Goal: Navigation & Orientation: Understand site structure

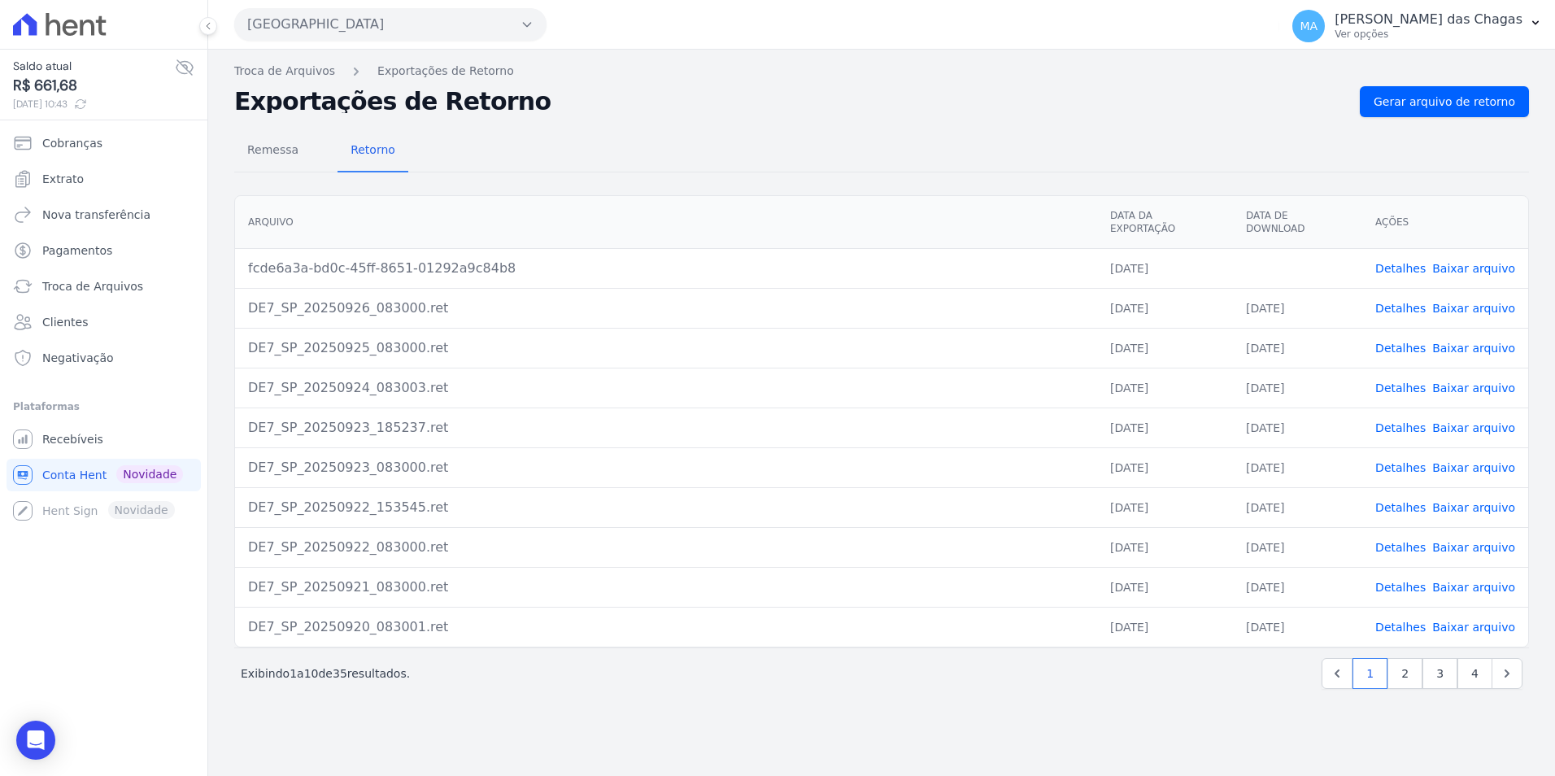
click at [185, 68] on icon at bounding box center [185, 67] width 16 height 15
click at [82, 226] on link "Nova transferência" at bounding box center [104, 214] width 194 height 33
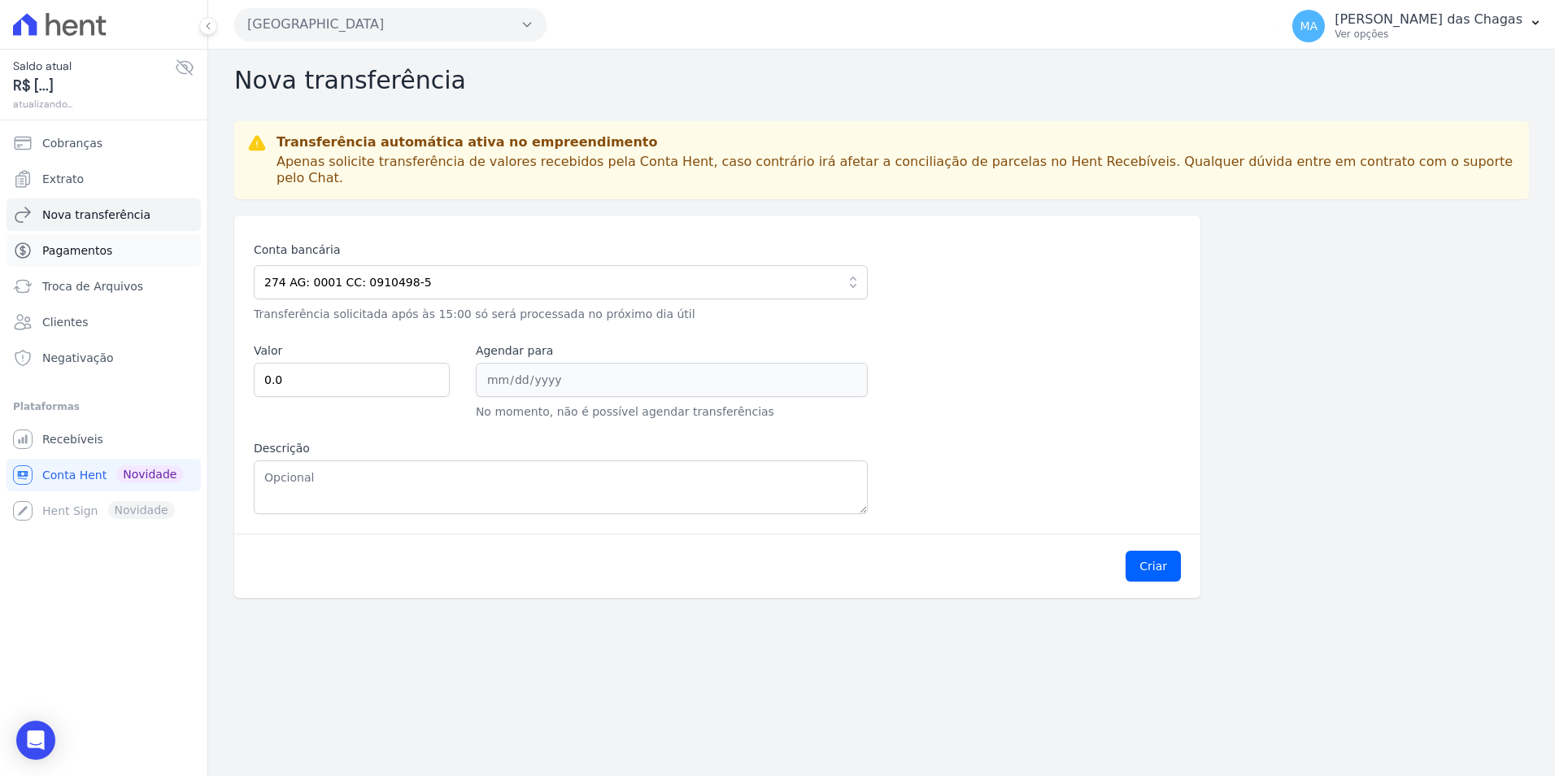
click at [86, 243] on span "Pagamentos" at bounding box center [77, 250] width 70 height 16
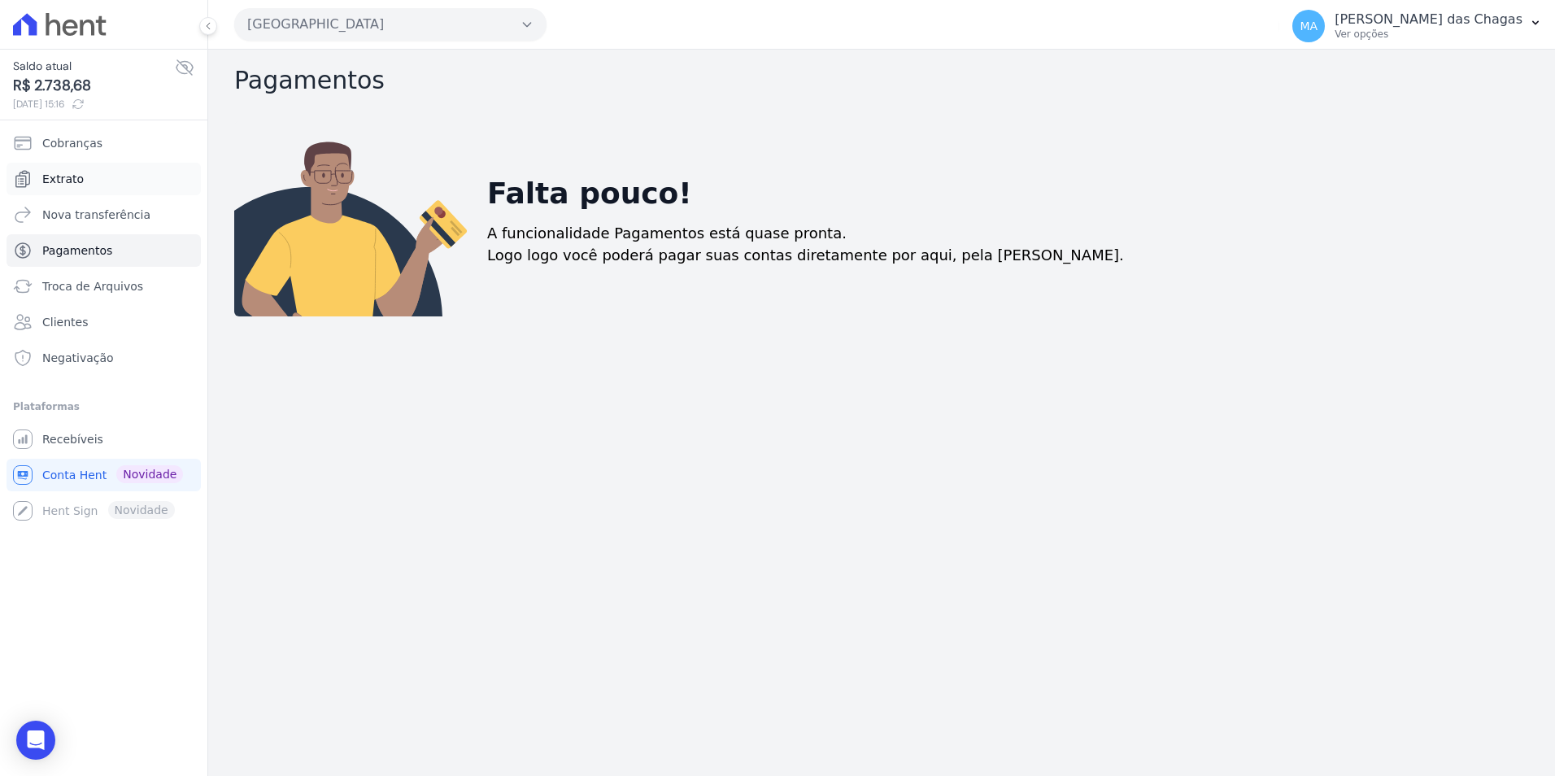
click at [120, 183] on link "Extrato" at bounding box center [104, 179] width 194 height 33
click at [179, 66] on icon at bounding box center [185, 68] width 20 height 20
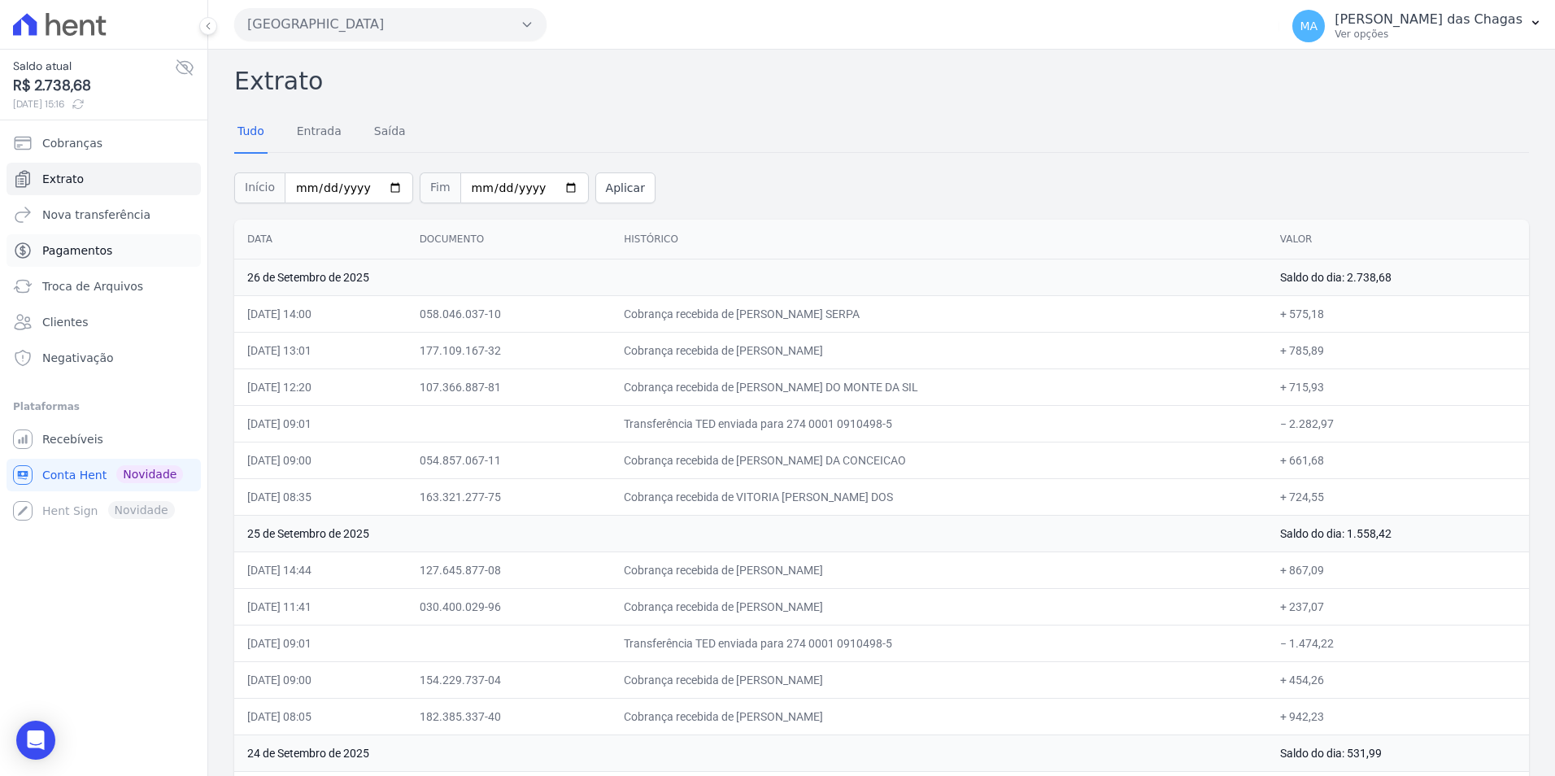
click at [94, 234] on link "Pagamentos" at bounding box center [104, 250] width 194 height 33
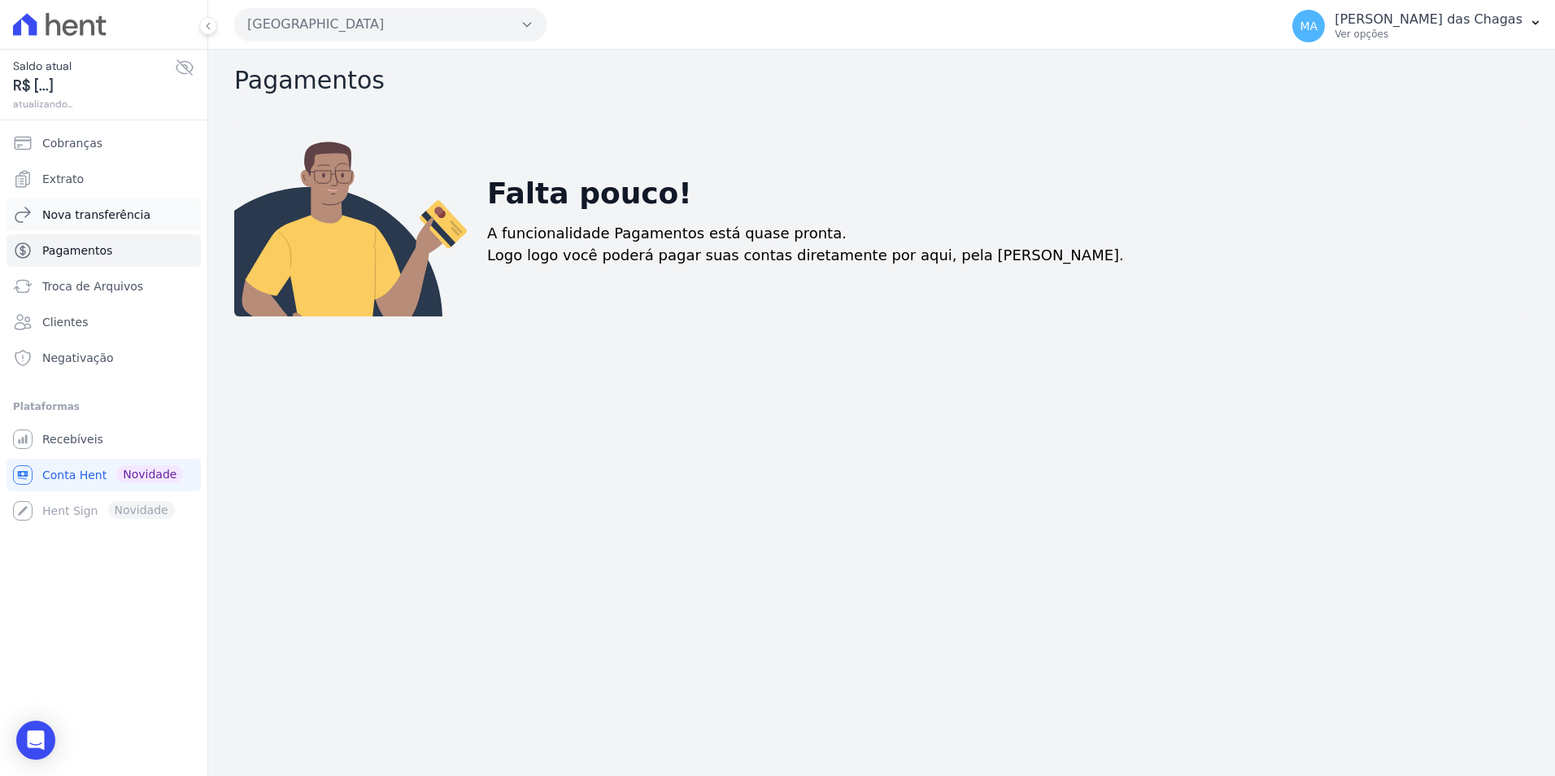
click at [95, 229] on link "Nova transferência" at bounding box center [104, 214] width 194 height 33
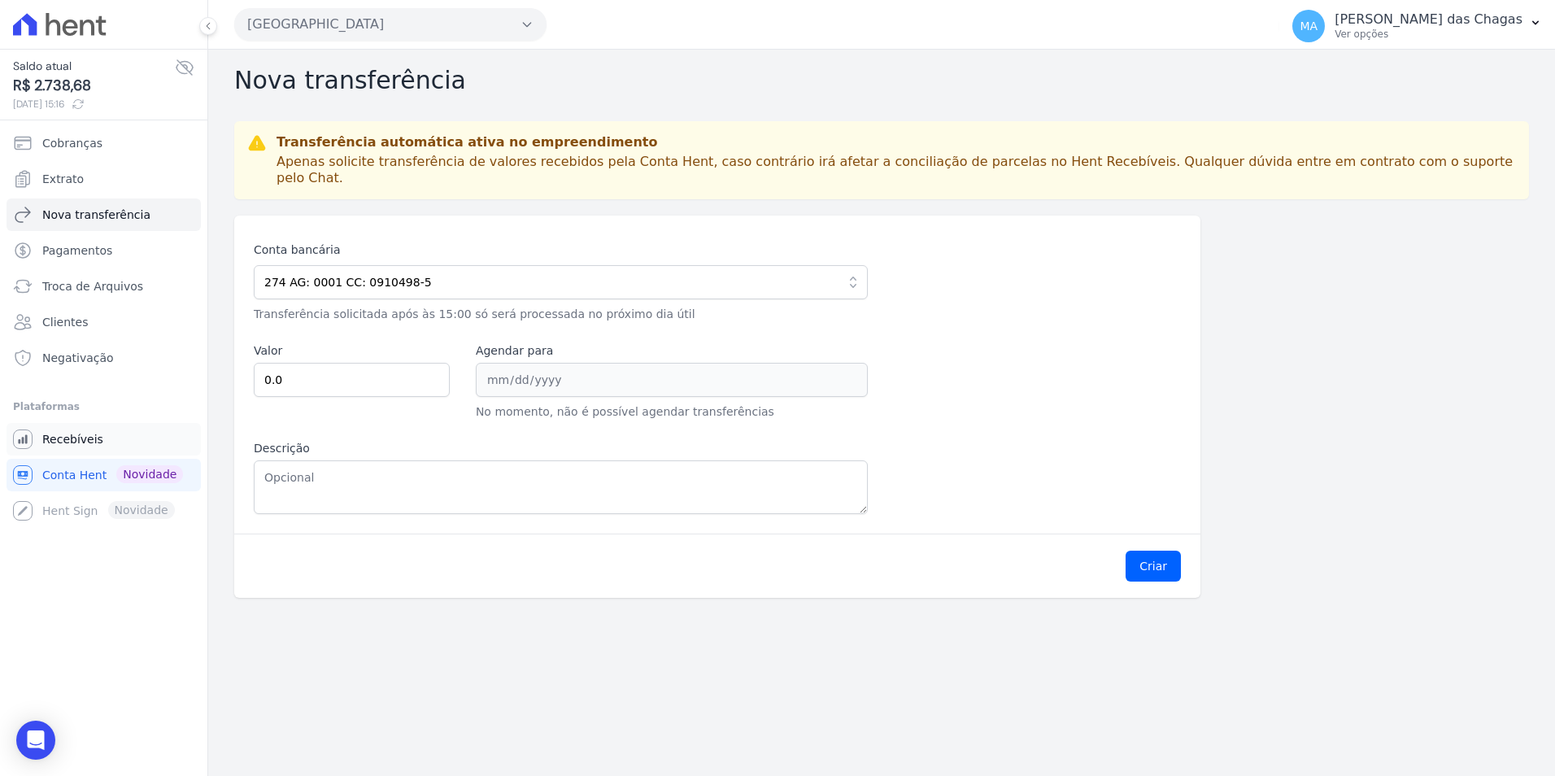
click at [52, 434] on span "Recebíveis" at bounding box center [72, 439] width 61 height 16
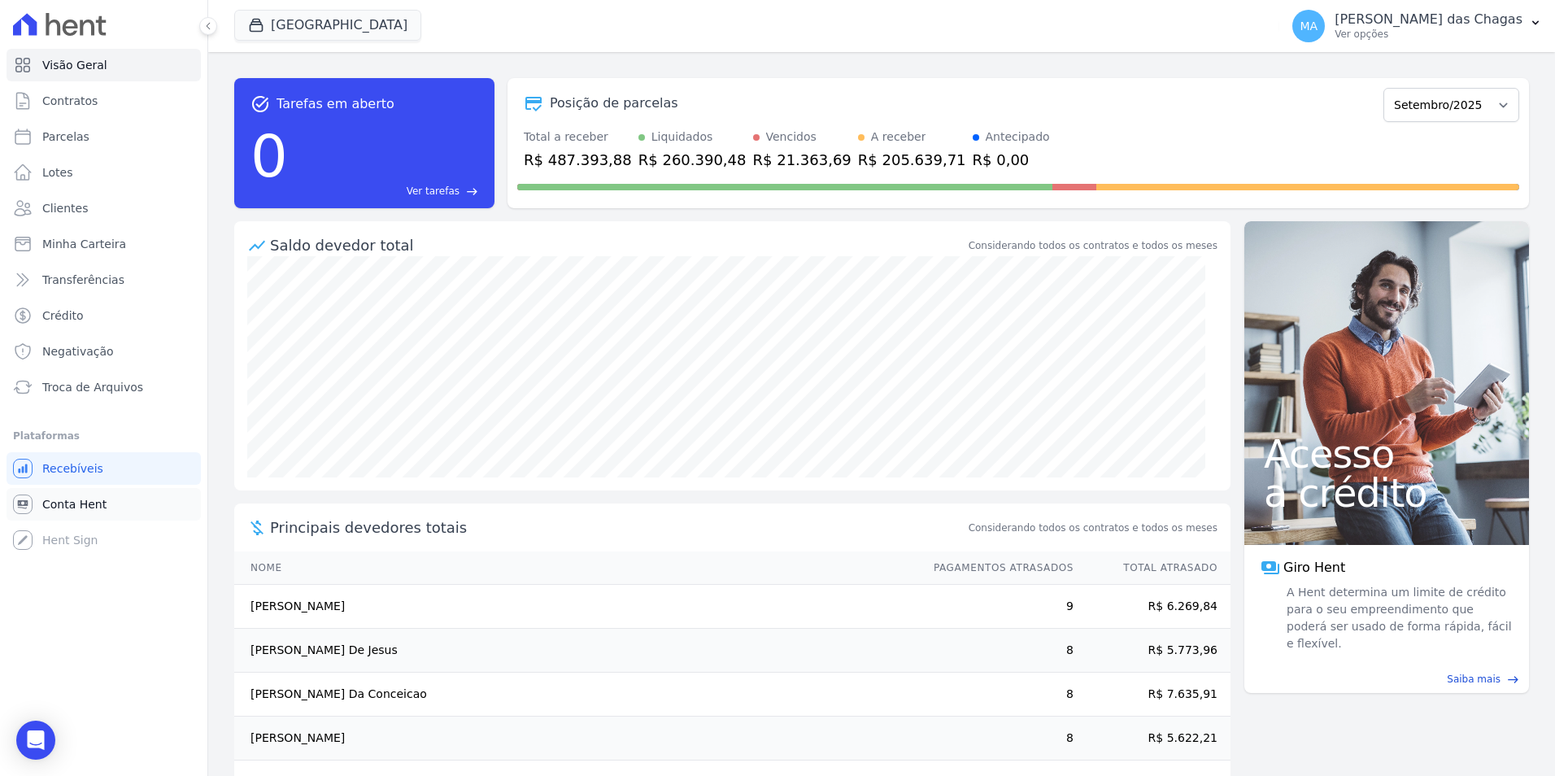
click at [72, 518] on link "Conta Hent" at bounding box center [104, 504] width 194 height 33
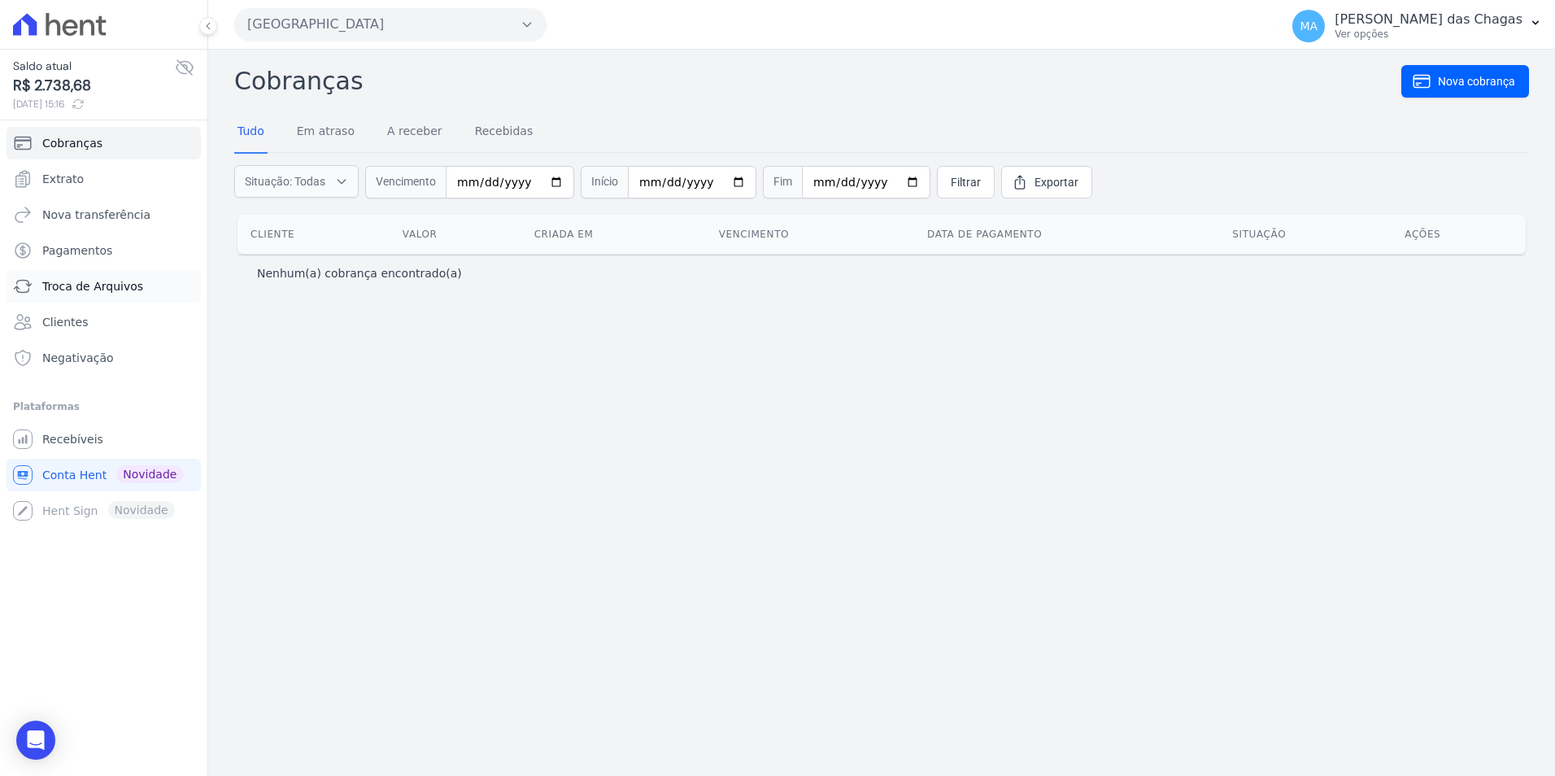
click at [144, 299] on link "Troca de Arquivos" at bounding box center [104, 286] width 194 height 33
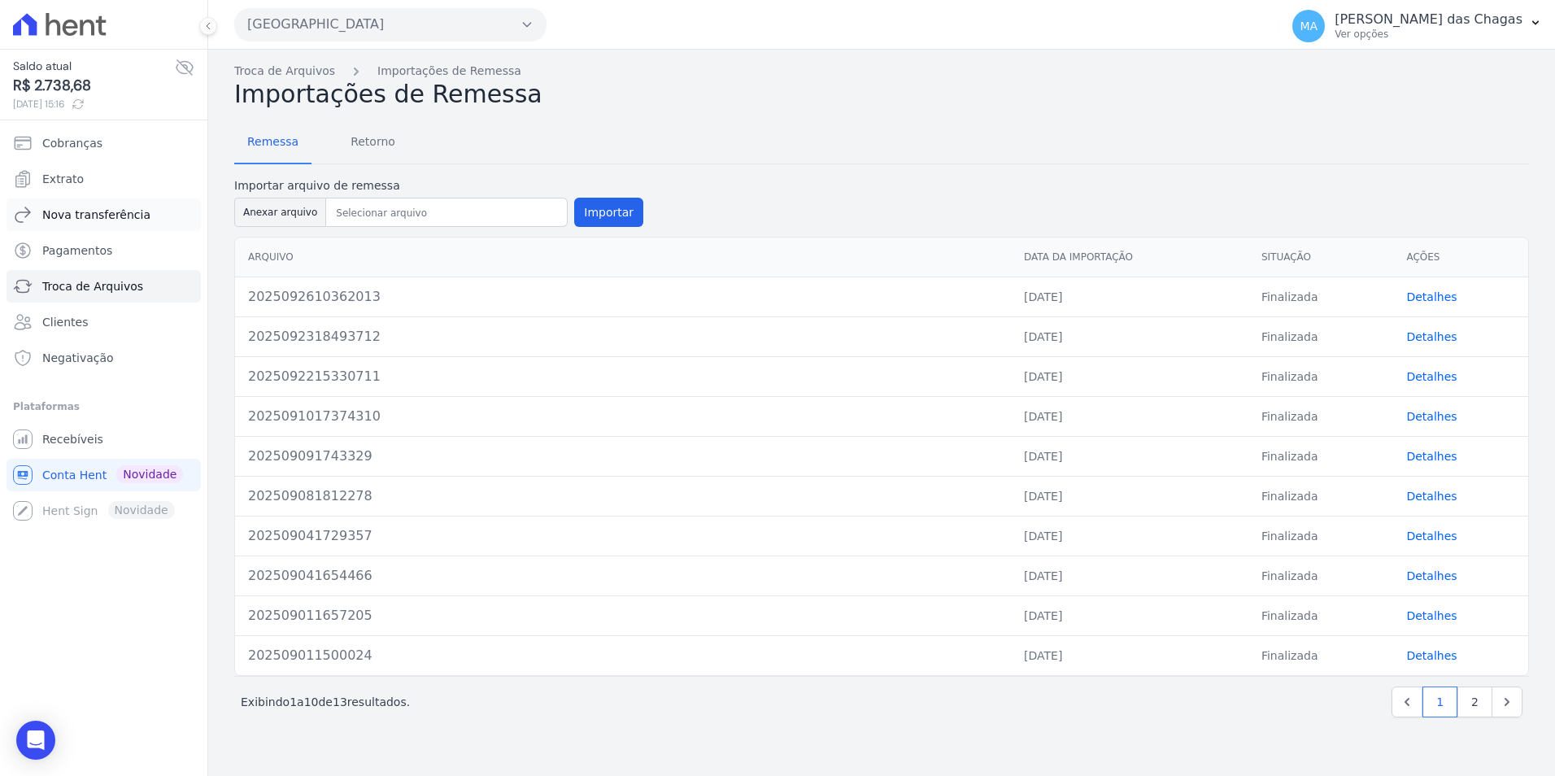
click at [116, 207] on span "Nova transferência" at bounding box center [96, 215] width 108 height 16
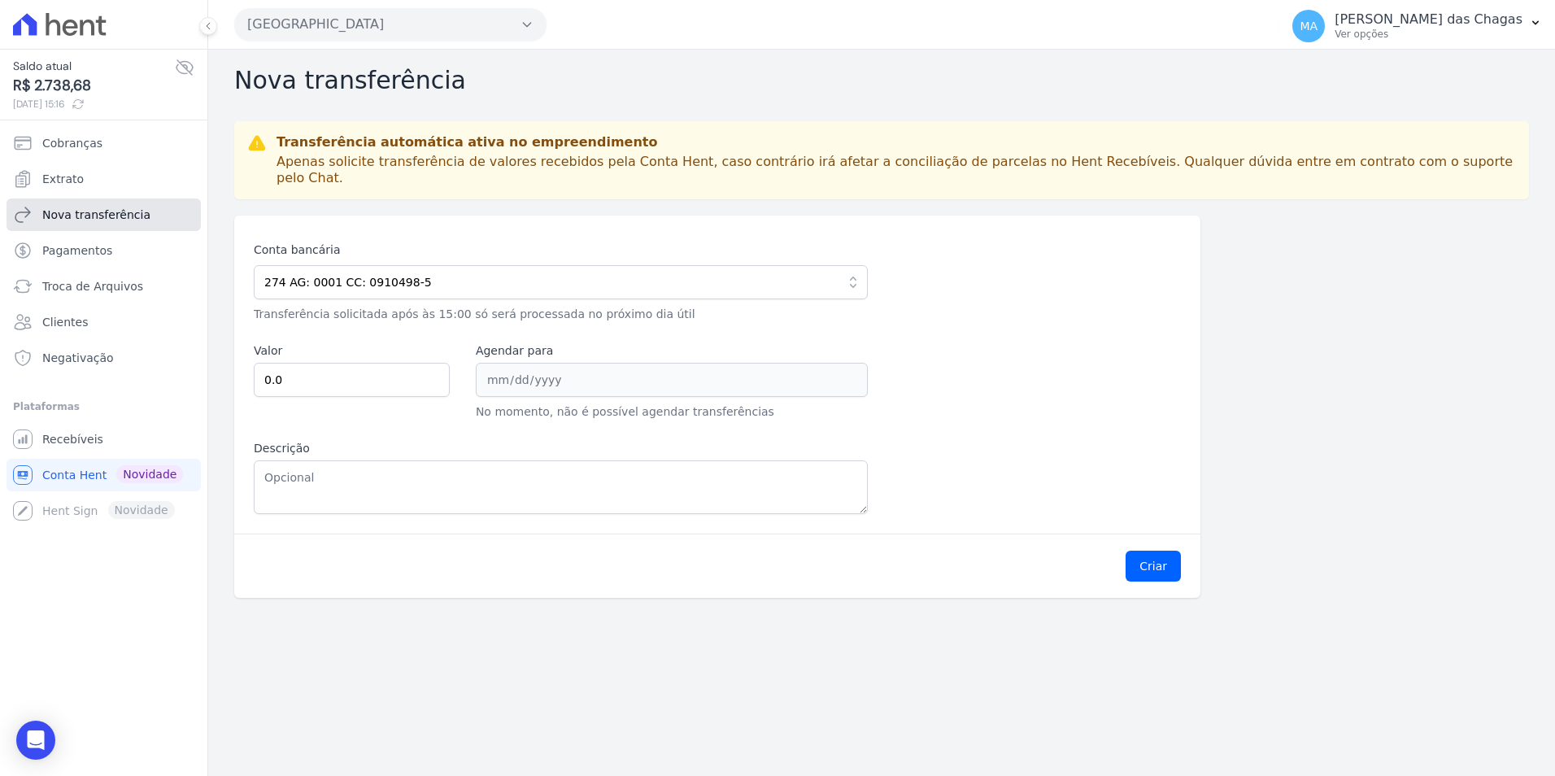
click at [116, 207] on span "Nova transferência" at bounding box center [96, 215] width 108 height 16
click at [81, 168] on link "Extrato" at bounding box center [104, 179] width 194 height 33
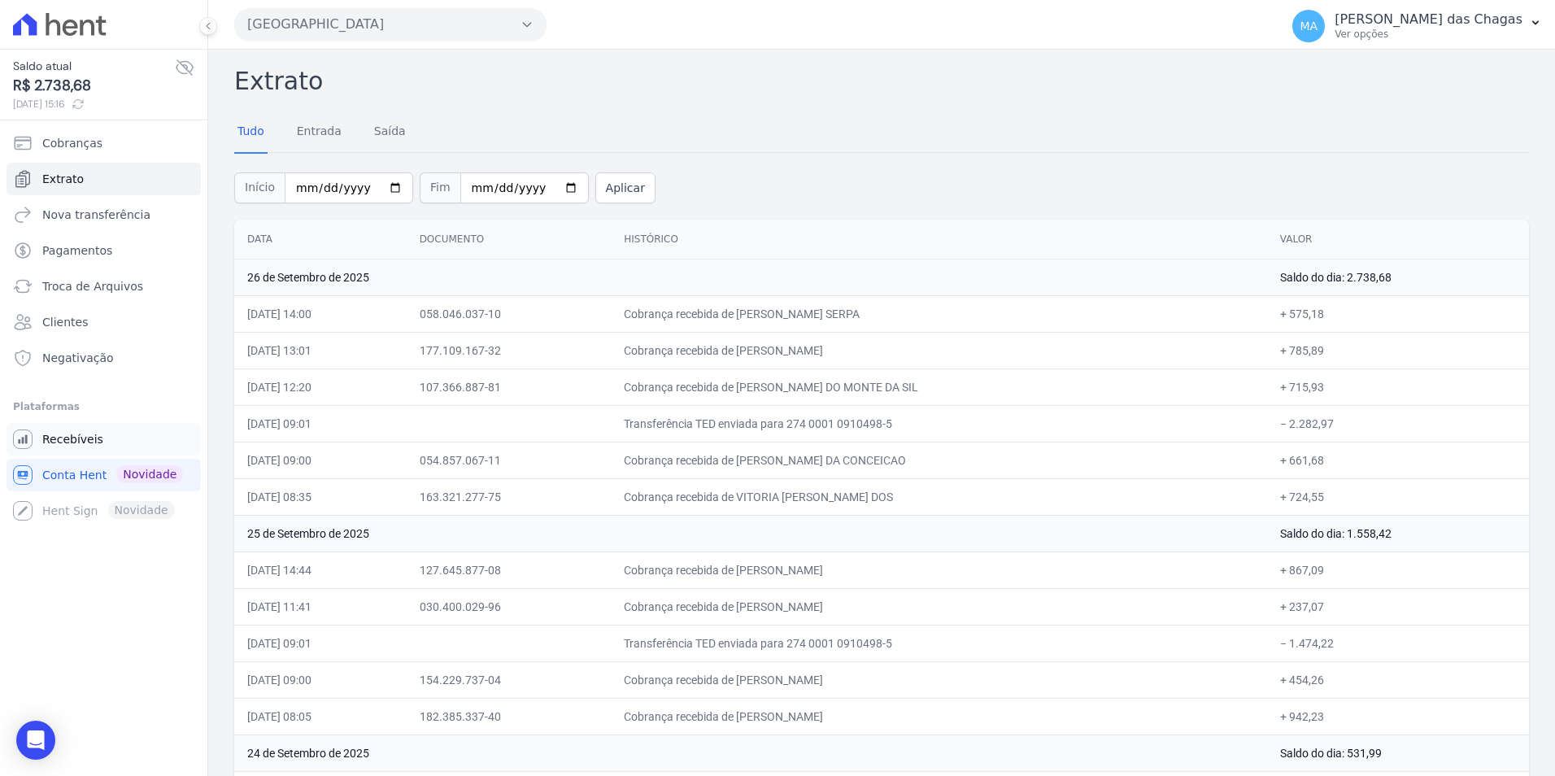
click at [50, 447] on link "Recebíveis" at bounding box center [104, 439] width 194 height 33
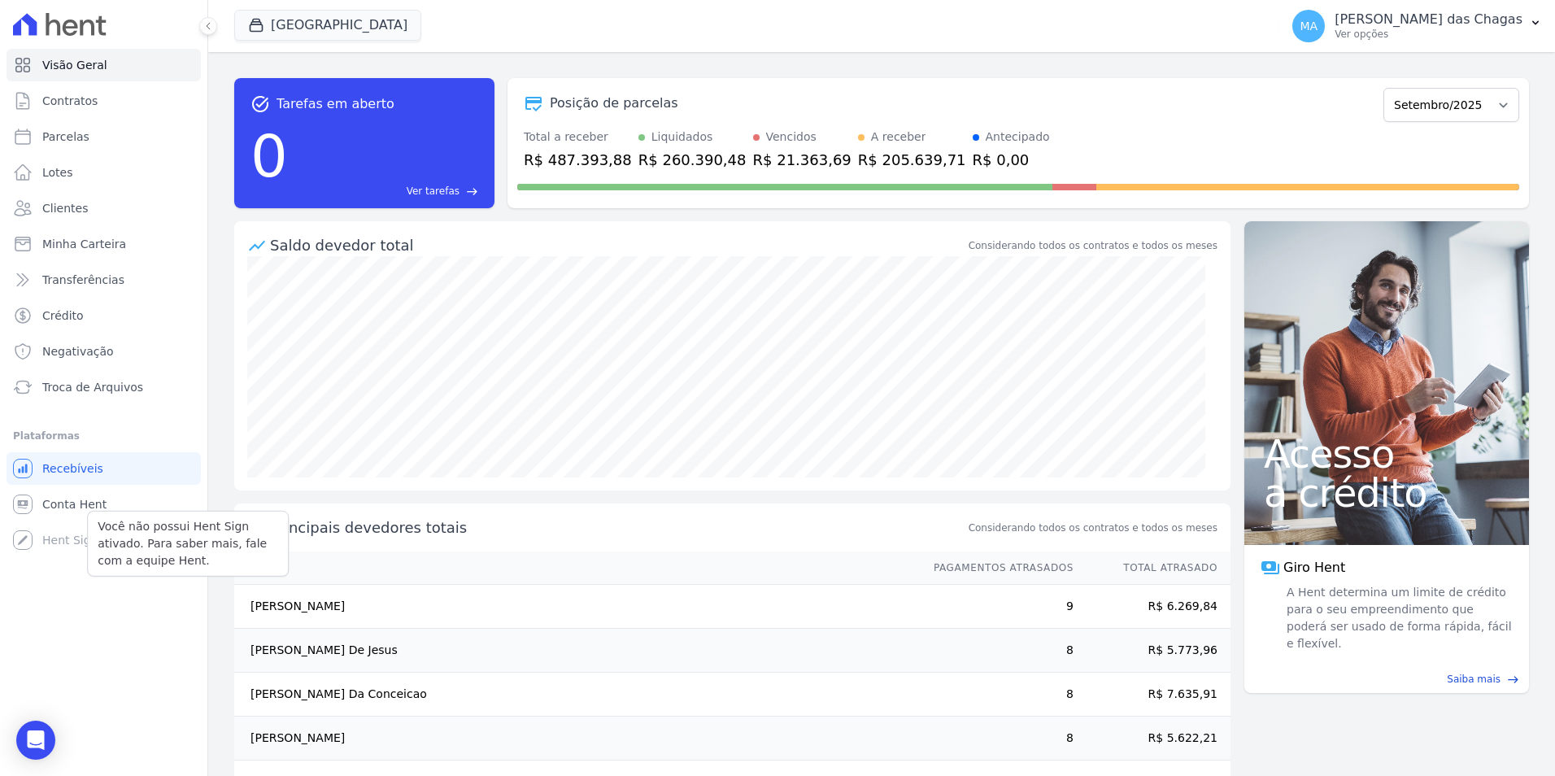
click at [63, 542] on div "Você não possui Hent Sign ativado. Para saber mais, fale com a equipe Hent. Hen…" at bounding box center [104, 540] width 194 height 33
click at [80, 551] on div "Você não possui Hent Sign ativado. Para saber mais, fale com a equipe Hent. Hen…" at bounding box center [104, 540] width 194 height 33
click at [120, 276] on link "Transferências" at bounding box center [104, 280] width 194 height 33
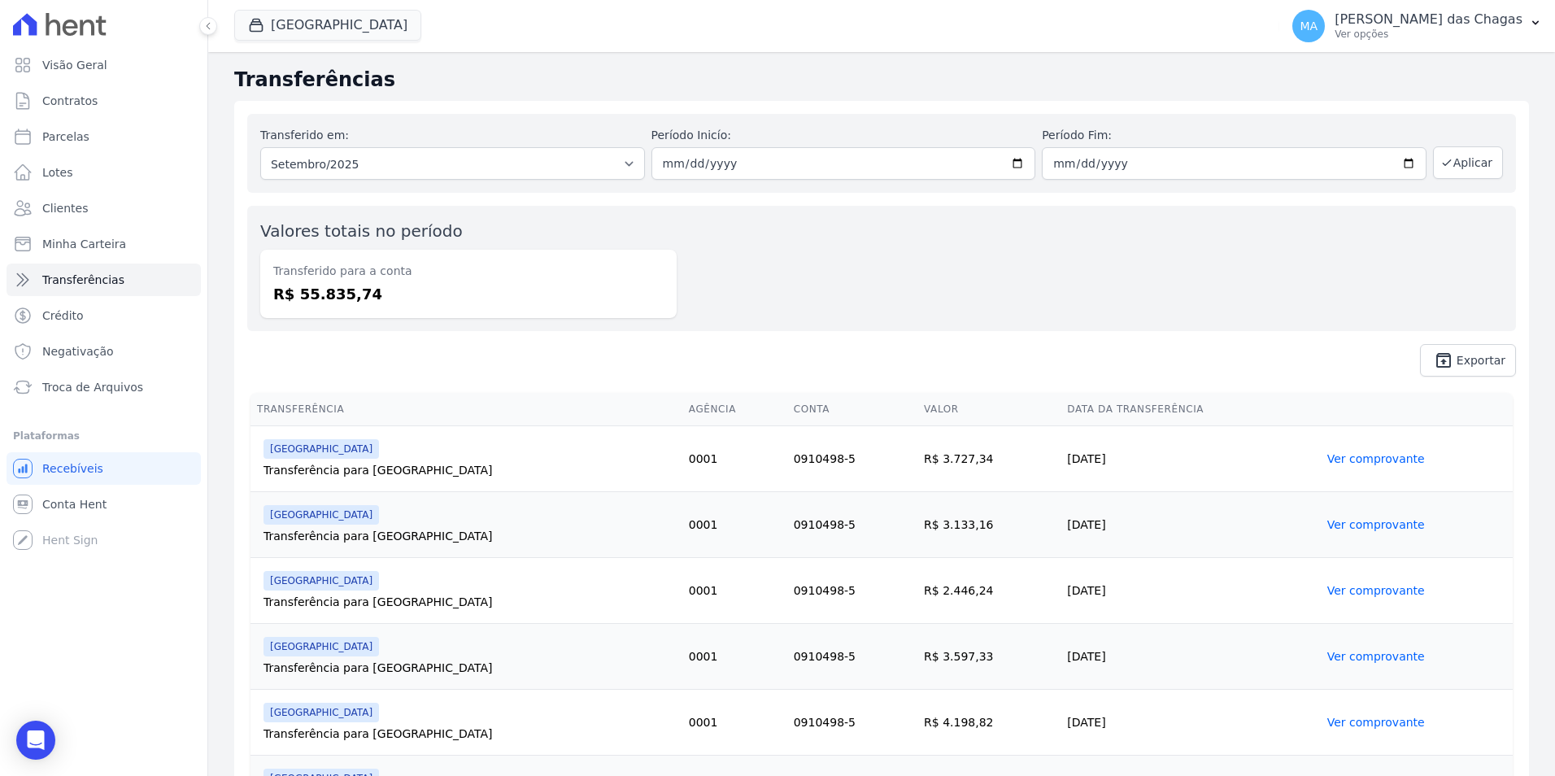
click at [628, 127] on div "Transferido em: Todos os meses Setembro/2025" at bounding box center [452, 153] width 385 height 53
click at [677, 265] on div "Valores totais no período Transferido para a conta R$ 55.835,74" at bounding box center [881, 268] width 1269 height 125
